Goal: Task Accomplishment & Management: Complete application form

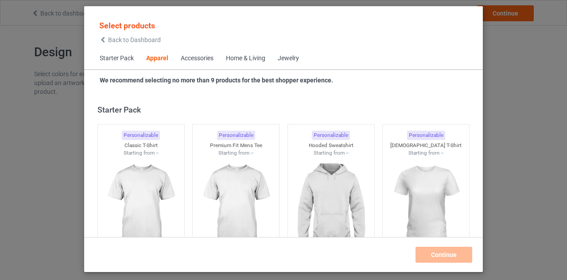
scroll to position [330, 0]
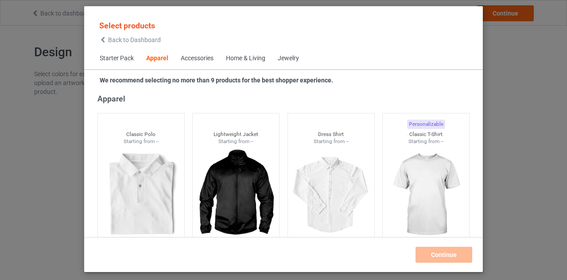
click at [113, 39] on span "Back to Dashboard" at bounding box center [134, 39] width 53 height 7
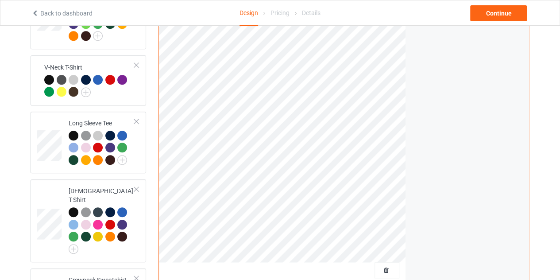
scroll to position [275, 0]
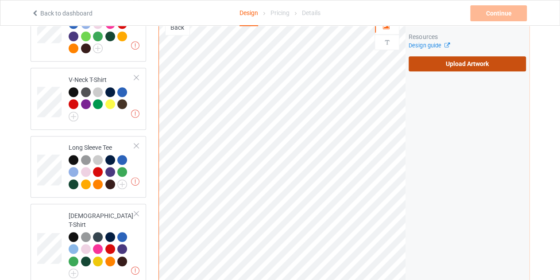
click at [445, 56] on label "Upload Artwork" at bounding box center [467, 63] width 117 height 15
click at [0, 0] on input "Upload Artwork" at bounding box center [0, 0] width 0 height 0
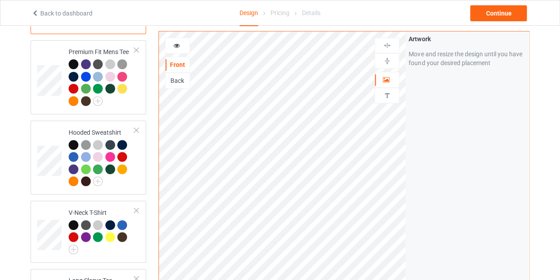
scroll to position [139, 0]
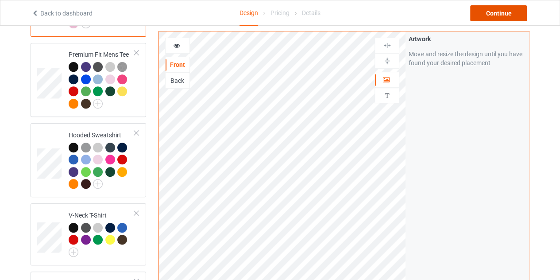
click at [502, 13] on div "Continue" at bounding box center [498, 13] width 57 height 16
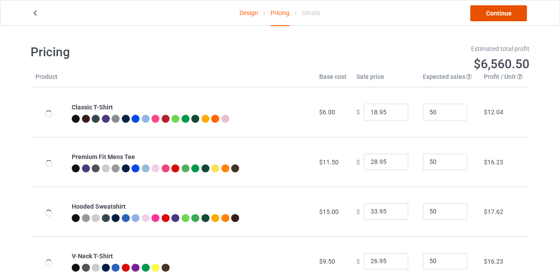
click at [502, 13] on link "Continue" at bounding box center [498, 13] width 57 height 16
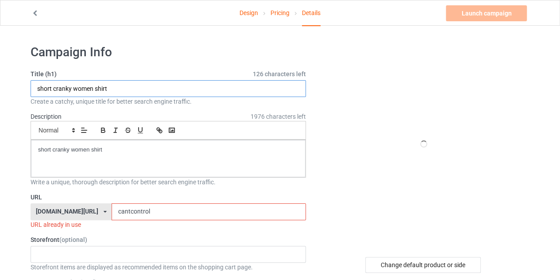
drag, startPoint x: 92, startPoint y: 88, endPoint x: 39, endPoint y: 93, distance: 53.7
click at [39, 93] on input "short cranky women shirt" at bounding box center [168, 88] width 275 height 17
type input "shirt"
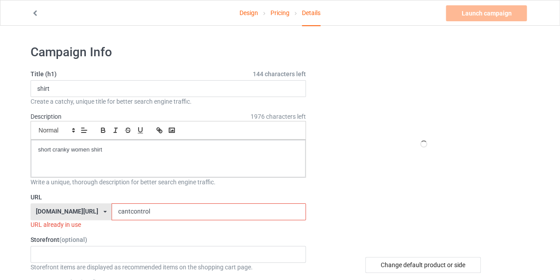
click at [139, 208] on input "cantcontrol" at bounding box center [209, 211] width 194 height 17
type input "fcawf"
click at [89, 147] on p "short cranky women shirt" at bounding box center [168, 150] width 260 height 8
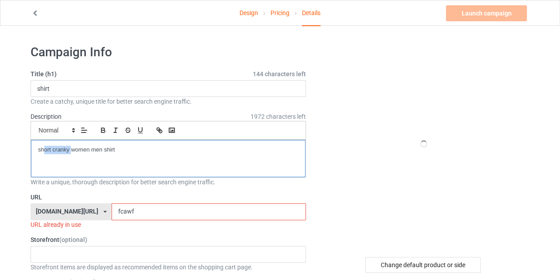
drag, startPoint x: 71, startPoint y: 148, endPoint x: 43, endPoint y: 149, distance: 27.9
click at [43, 149] on p "short cranky women men shirt" at bounding box center [168, 150] width 260 height 8
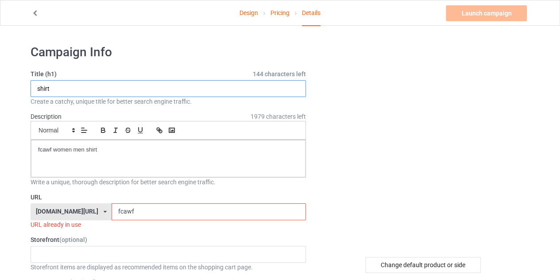
click at [39, 89] on input "shirt" at bounding box center [168, 88] width 275 height 17
click at [127, 205] on input "fcawf" at bounding box center [209, 211] width 194 height 17
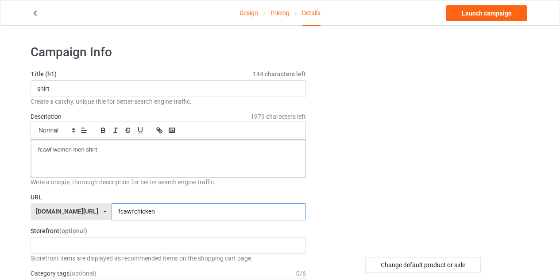
type input "fcawfchicken"
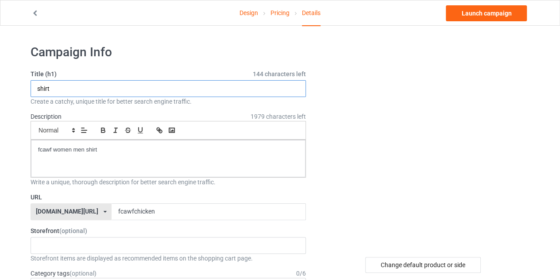
click at [39, 89] on input "shirt" at bounding box center [168, 88] width 275 height 17
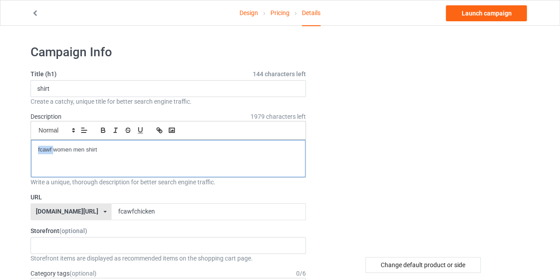
drag, startPoint x: 36, startPoint y: 149, endPoint x: 52, endPoint y: 149, distance: 15.5
click at [52, 149] on div "fcawf women men shirt" at bounding box center [168, 158] width 274 height 37
copy p "fcawf"
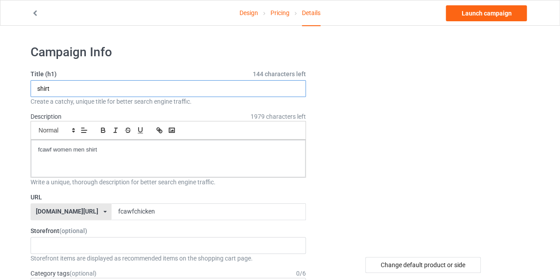
click at [38, 88] on input "shirt" at bounding box center [168, 88] width 275 height 17
paste input "fcawf"
type input "fcawf shirt"
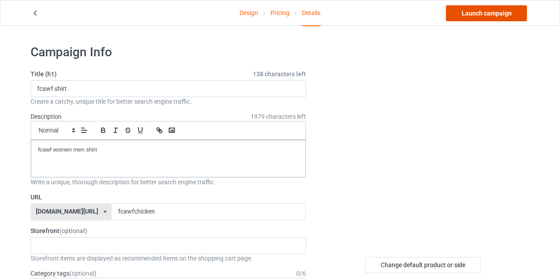
click at [469, 12] on link "Launch campaign" at bounding box center [486, 13] width 81 height 16
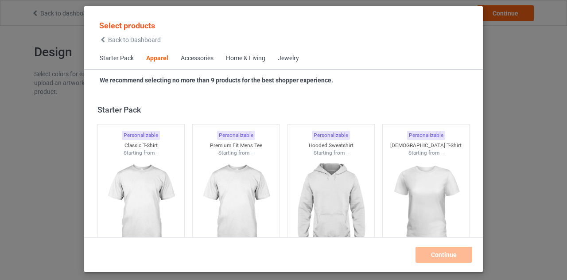
scroll to position [330, 0]
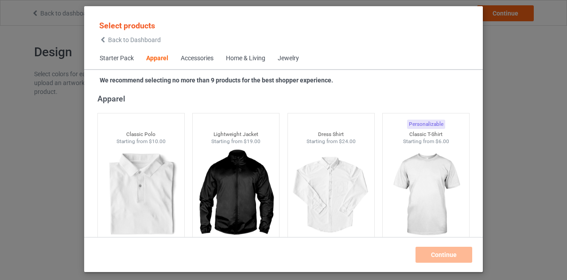
click at [105, 41] on icon at bounding box center [103, 40] width 8 height 6
